Goal: Navigation & Orientation: Find specific page/section

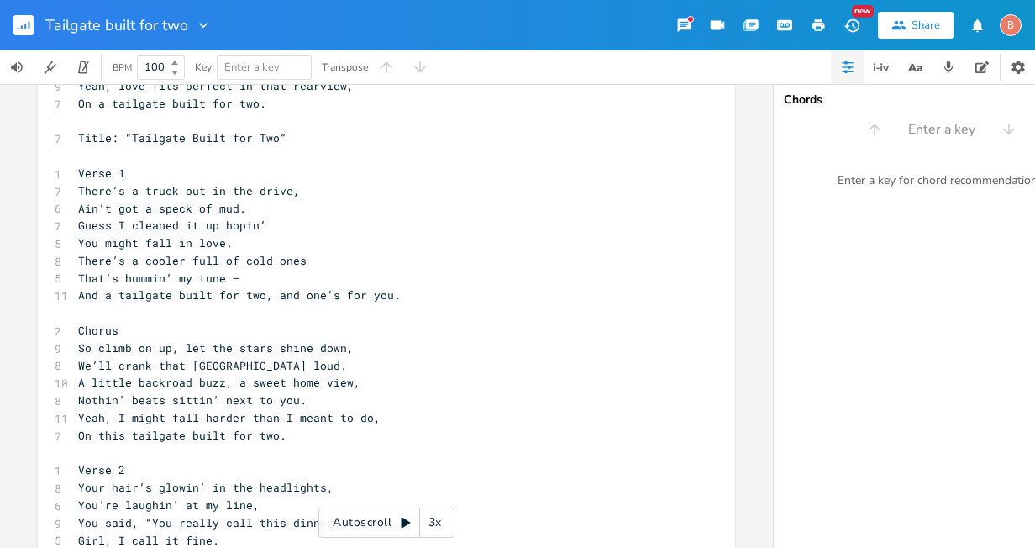
scroll to position [1680, 0]
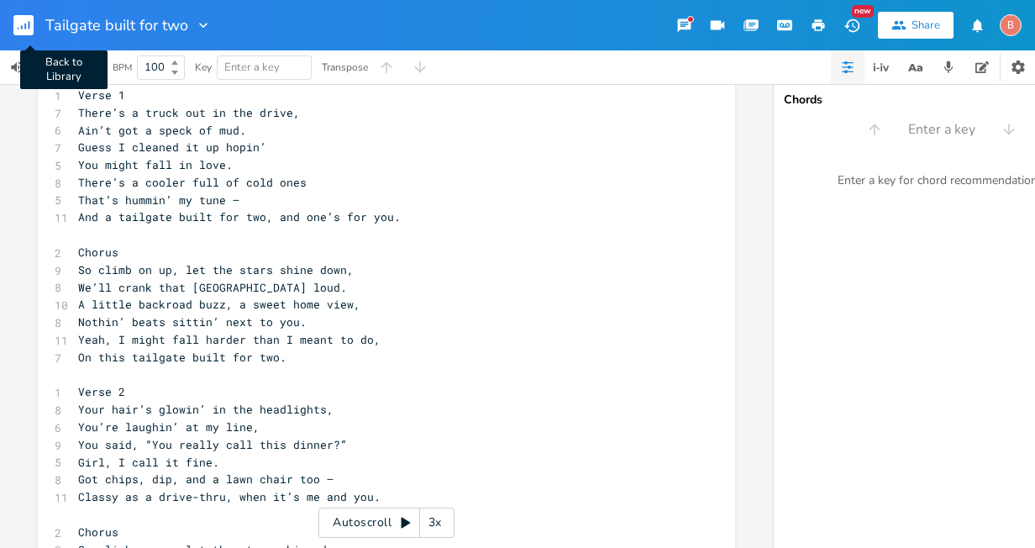
click at [26, 25] on icon "button" at bounding box center [25, 27] width 2 height 6
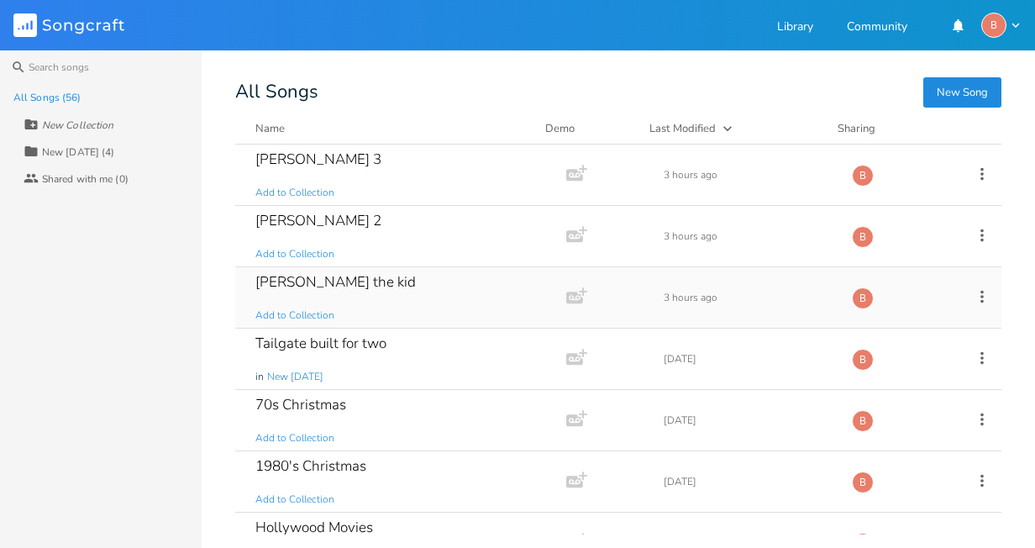
click at [314, 284] on div "[PERSON_NAME] the kid" at bounding box center [335, 282] width 160 height 14
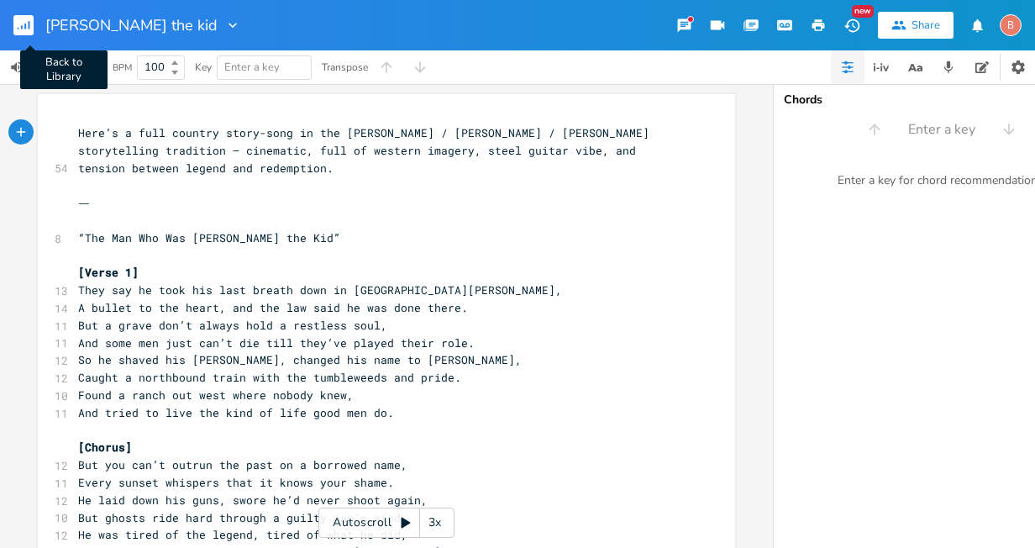
click at [25, 24] on icon "button" at bounding box center [25, 27] width 2 height 6
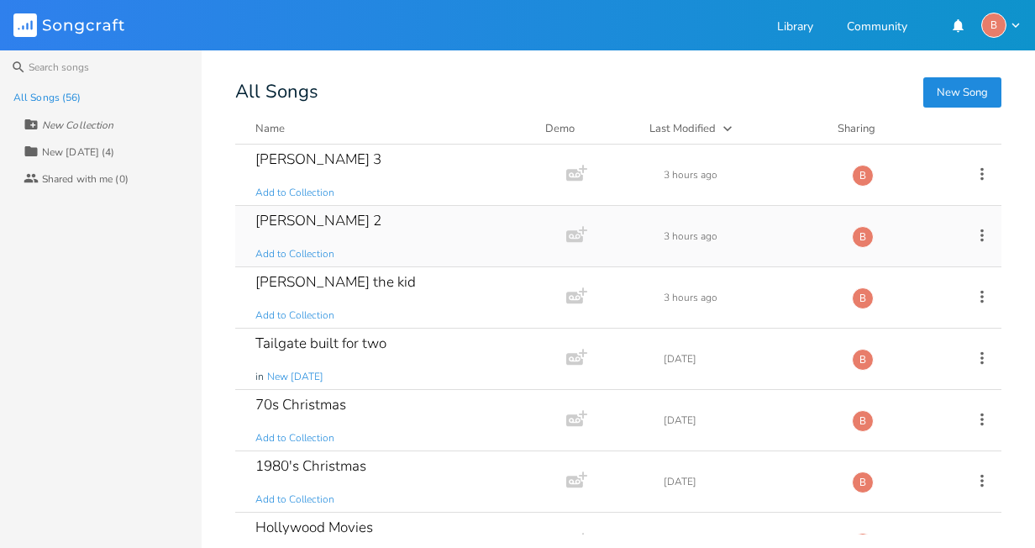
click at [273, 221] on div "[PERSON_NAME] 2" at bounding box center [318, 220] width 126 height 14
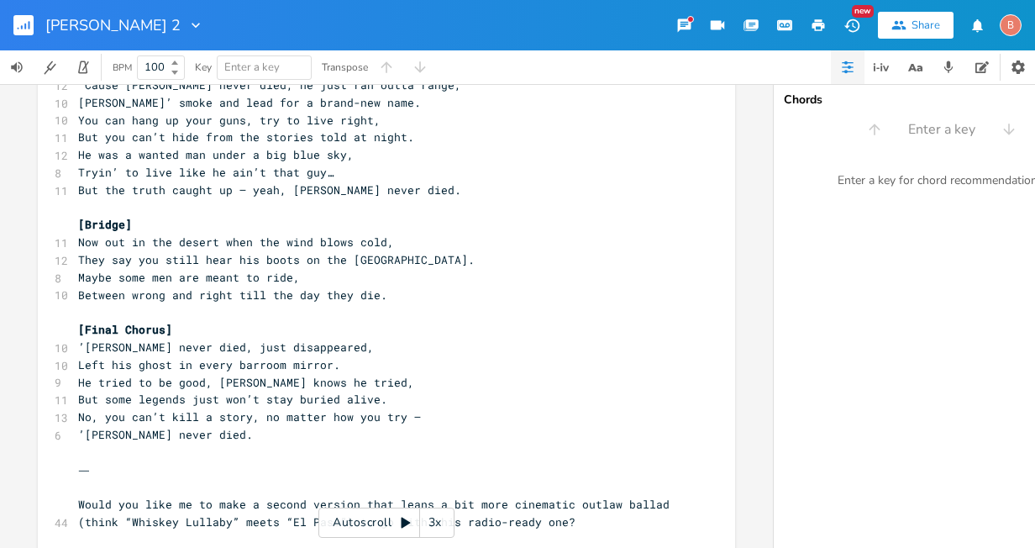
scroll to position [756, 0]
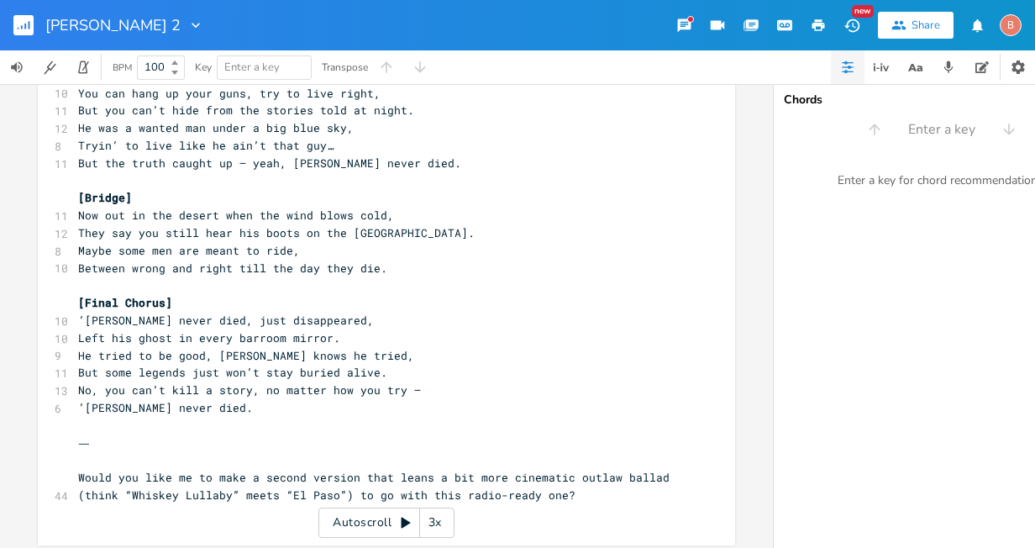
click at [26, 23] on rect "button" at bounding box center [23, 25] width 20 height 20
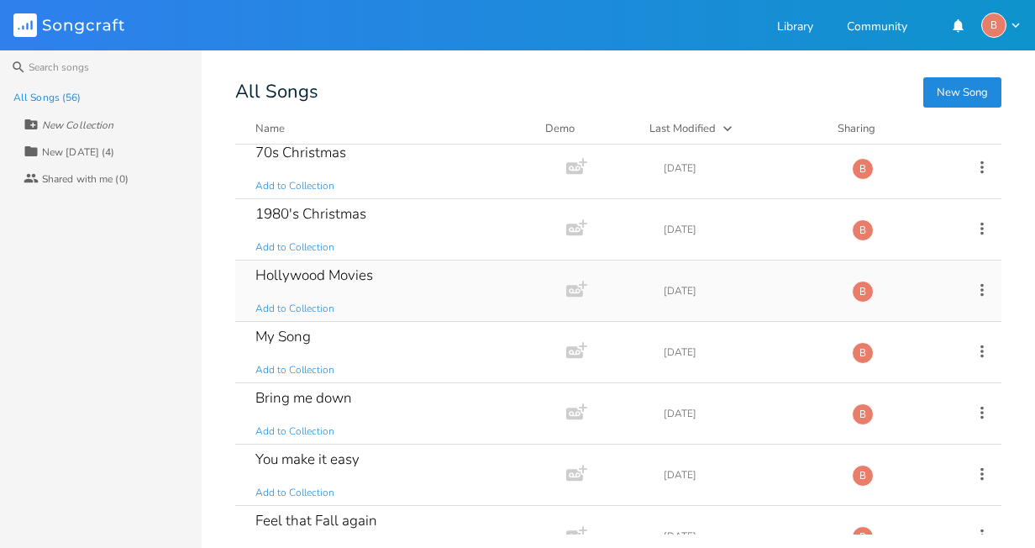
scroll to position [504, 0]
